Goal: Transaction & Acquisition: Obtain resource

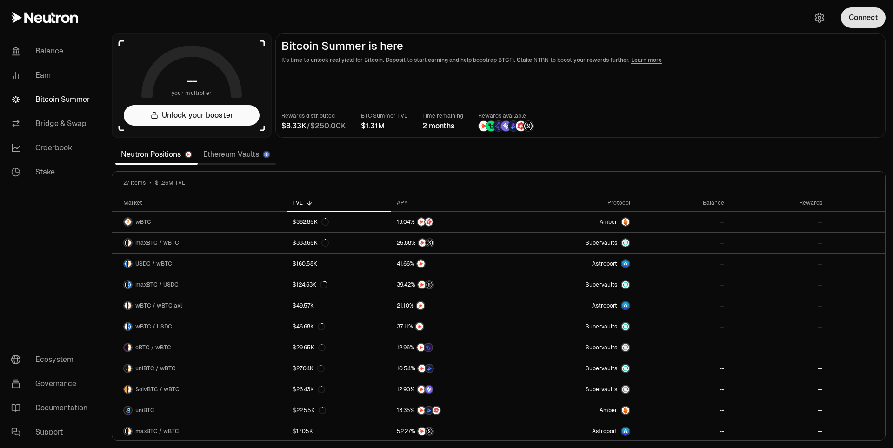
click at [863, 19] on button "Connect" at bounding box center [863, 17] width 45 height 20
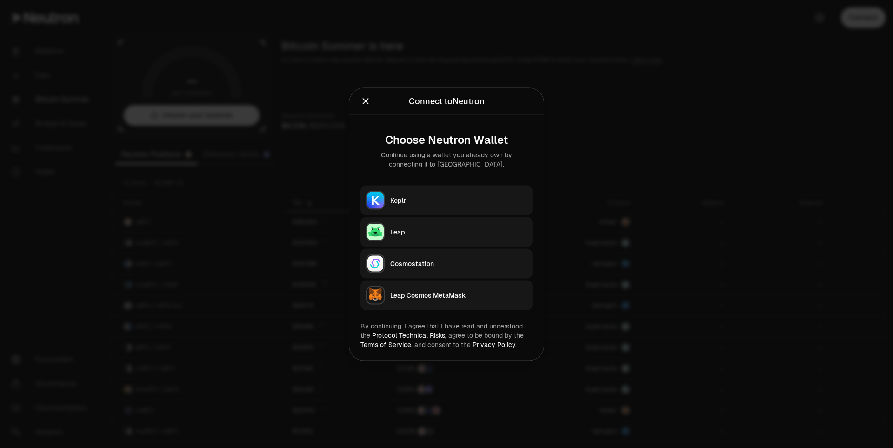
click at [410, 192] on button "Keplr" at bounding box center [447, 200] width 172 height 30
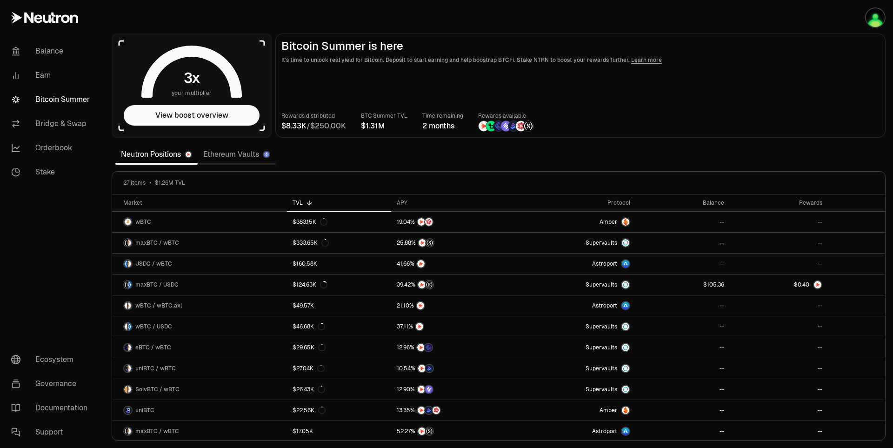
drag, startPoint x: 743, startPoint y: 80, endPoint x: 745, endPoint y: 87, distance: 6.9
click at [743, 80] on main "Bitcoin Summer is here It's time to unlock real yield for Bitcoin. Deposit to s…" at bounding box center [580, 85] width 610 height 104
drag, startPoint x: 787, startPoint y: 61, endPoint x: 765, endPoint y: 48, distance: 25.5
click at [787, 60] on p "It's time to unlock real yield for Bitcoin. Deposit to start earning and help b…" at bounding box center [580, 59] width 598 height 9
click at [788, 47] on h2 "Bitcoin Summer is here" at bounding box center [580, 46] width 598 height 13
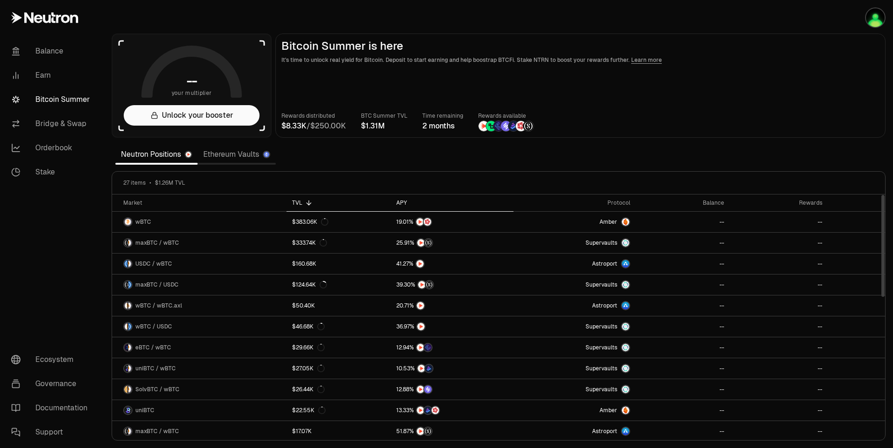
click at [403, 203] on div "APY" at bounding box center [451, 202] width 111 height 7
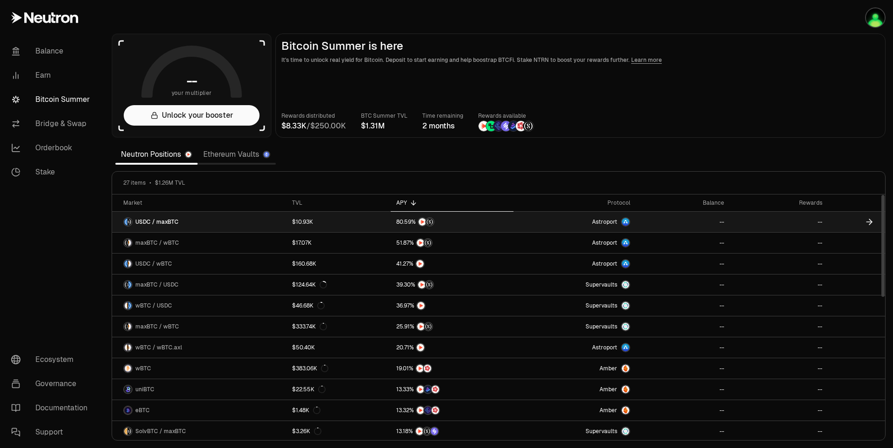
click at [164, 222] on span "USDC / maxBTC" at bounding box center [156, 221] width 43 height 7
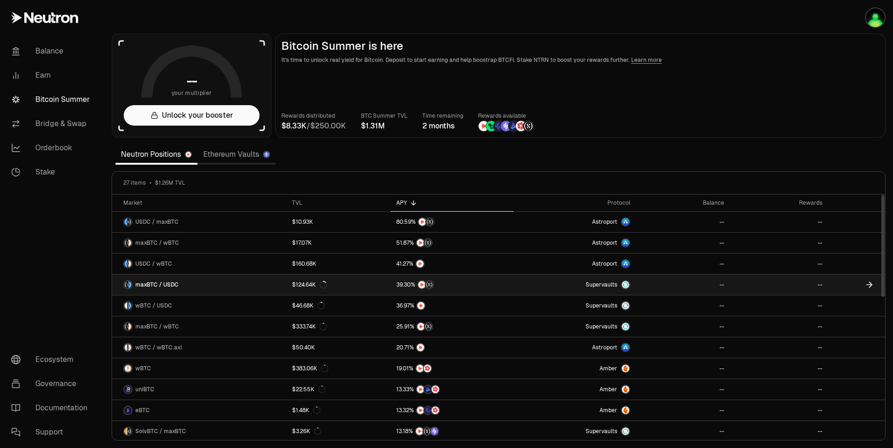
click at [160, 282] on span "maxBTC / USDC" at bounding box center [156, 284] width 43 height 7
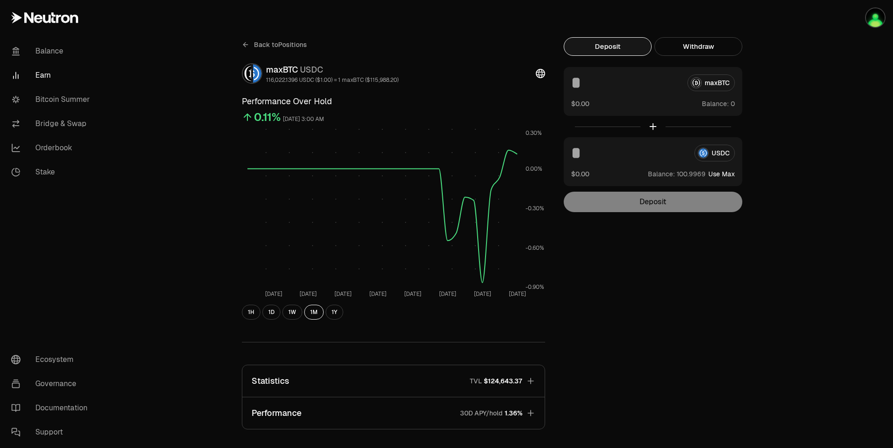
click at [725, 174] on button "Use Max" at bounding box center [722, 173] width 27 height 9
type input "**********"
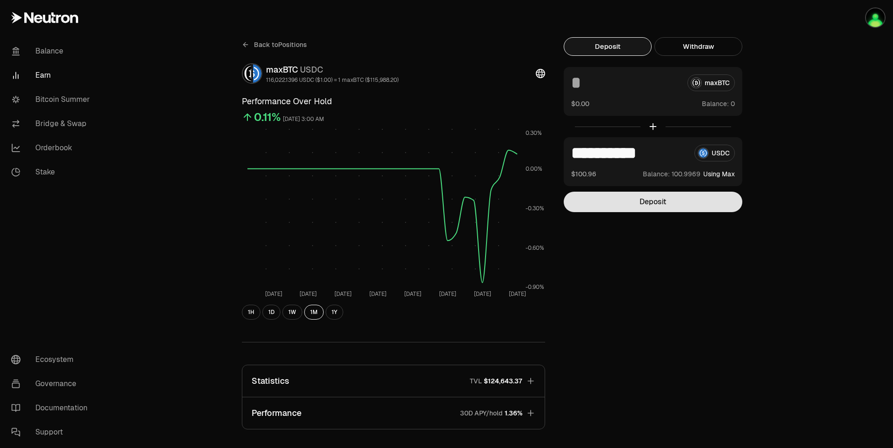
click at [700, 199] on button "Deposit" at bounding box center [653, 202] width 179 height 20
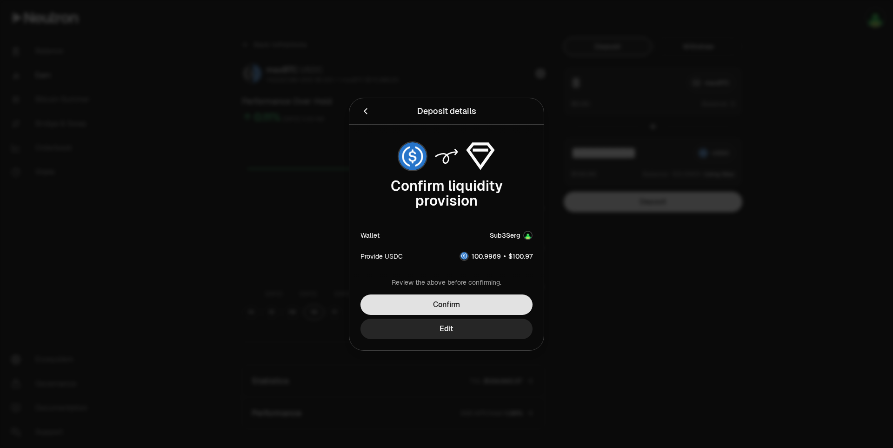
click at [508, 307] on button "Confirm" at bounding box center [447, 304] width 172 height 20
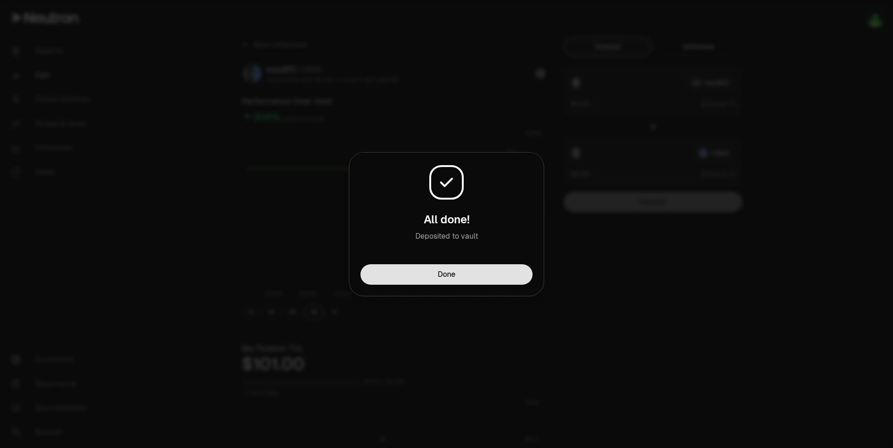
click at [510, 277] on button "Done" at bounding box center [447, 274] width 172 height 20
click at [510, 278] on body "Balance Earn Bitcoin Summer Bridge & Swap Orderbook Stake Ecosystem Governance …" at bounding box center [446, 441] width 893 height 882
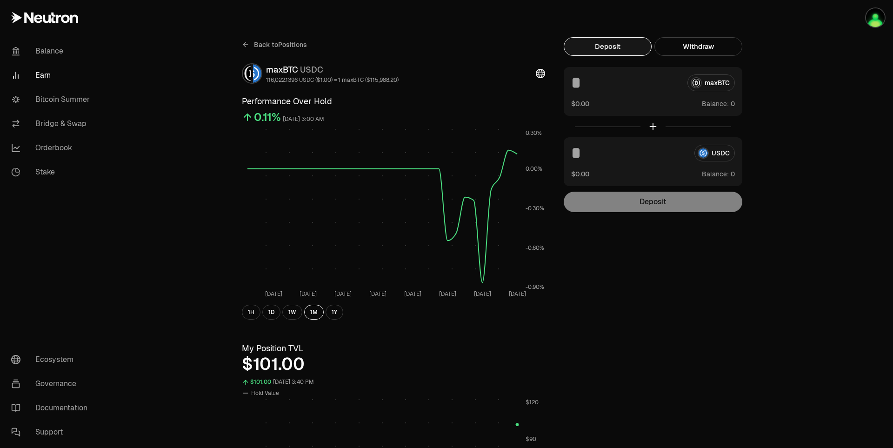
drag, startPoint x: 701, startPoint y: 275, endPoint x: 459, endPoint y: 215, distance: 249.2
click at [701, 275] on div "Back to Positions maxBTC USDC 116,022.1396 USDC ($1.00) = 1 maxBTC ($115,988.20…" at bounding box center [499, 440] width 536 height 807
click at [153, 35] on div "Back to Positions maxBTC USDC 116,022.1396 USDC ($1.00) = 1 maxBTC ($115,988.20…" at bounding box center [498, 441] width 789 height 882
click at [67, 103] on link "Bitcoin Summer" at bounding box center [52, 99] width 97 height 24
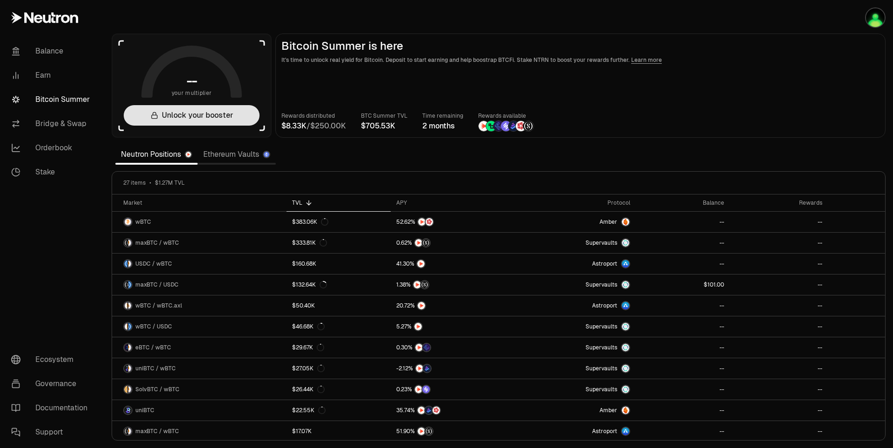
click at [175, 110] on button "Unlock your booster" at bounding box center [192, 115] width 136 height 20
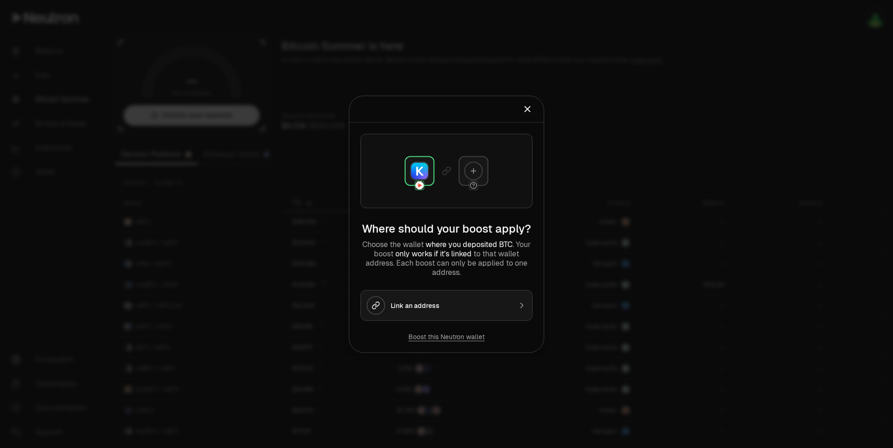
click at [419, 305] on button "Link an address" at bounding box center [447, 305] width 172 height 31
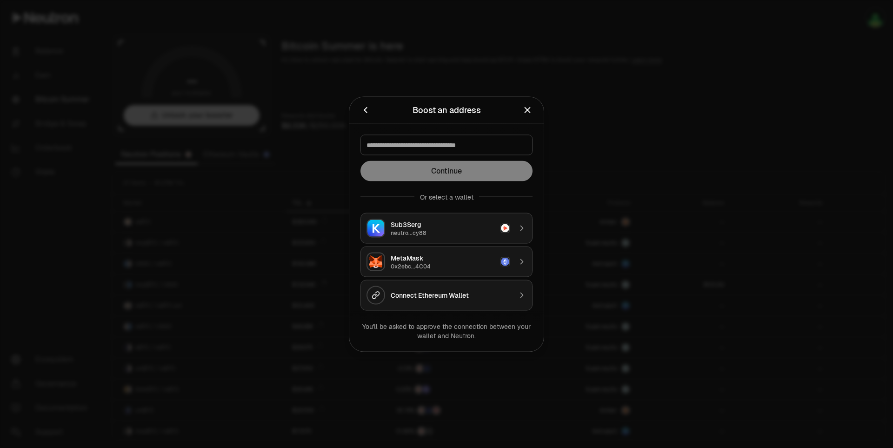
click at [428, 235] on div "neutro...cy88" at bounding box center [443, 232] width 104 height 7
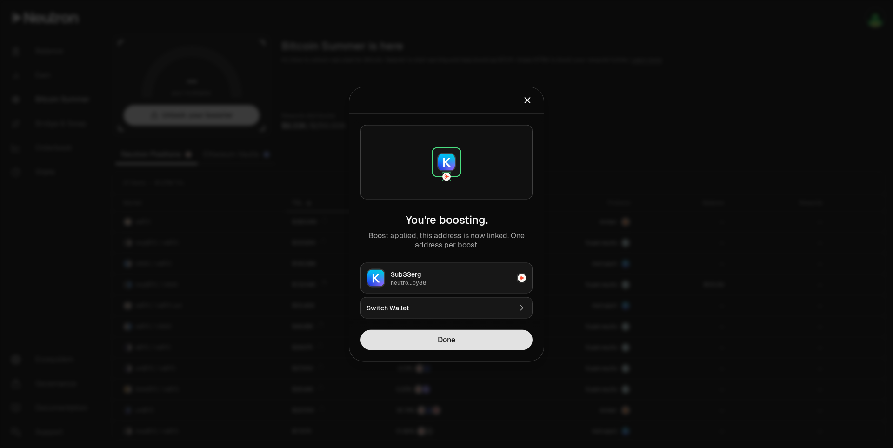
click at [463, 338] on button "Done" at bounding box center [447, 339] width 172 height 20
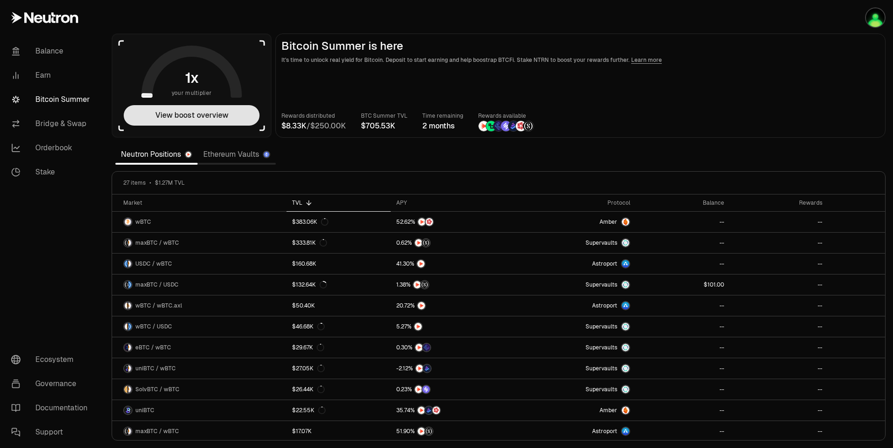
click at [215, 120] on button "View boost overview" at bounding box center [192, 115] width 136 height 20
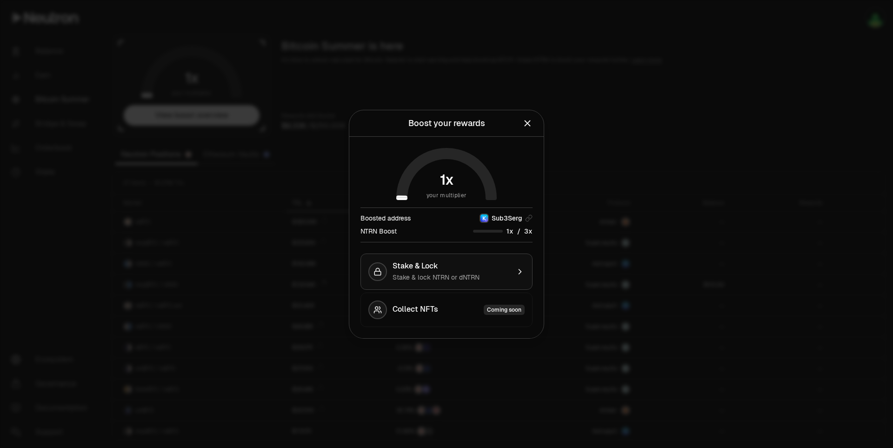
click at [452, 274] on span "Stake & lock NTRN or dNTRN" at bounding box center [436, 277] width 87 height 8
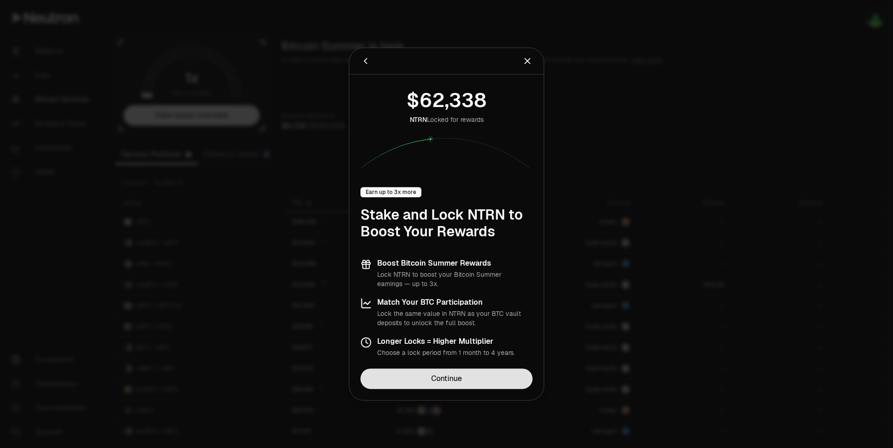
click at [462, 373] on link "Continue" at bounding box center [447, 378] width 172 height 20
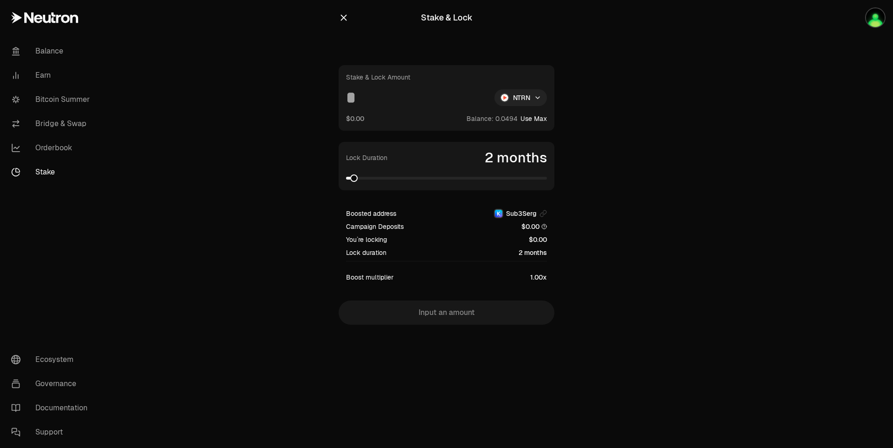
click at [520, 100] on html "Balance Earn Bitcoin Summer Bridge & Swap Orderbook Stake Ecosystem Governance …" at bounding box center [446, 224] width 893 height 448
click at [507, 136] on span "dNTRN" at bounding box center [503, 138] width 20 height 9
click at [530, 121] on button "Use Max" at bounding box center [534, 118] width 27 height 9
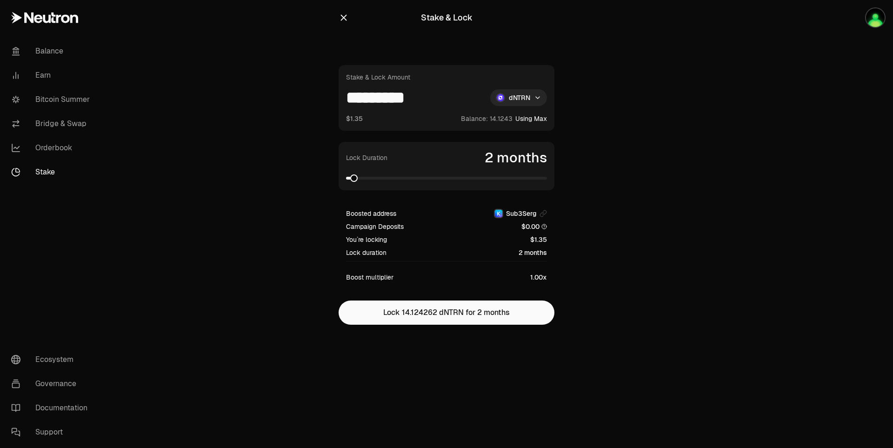
drag, startPoint x: 388, startPoint y: 100, endPoint x: 484, endPoint y: 100, distance: 96.3
click at [461, 100] on input "*********" at bounding box center [414, 97] width 137 height 17
type input "*****"
click at [547, 177] on span at bounding box center [446, 178] width 201 height 3
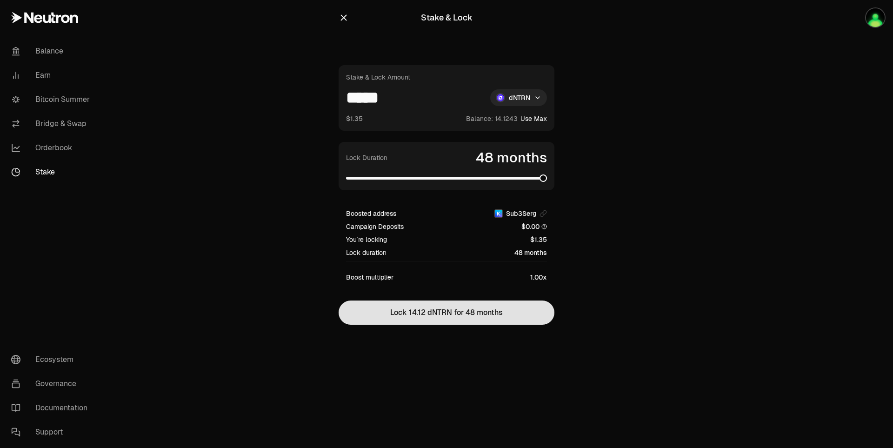
click at [511, 306] on button "Lock 14.12 dNTRN for 48 months" at bounding box center [447, 313] width 216 height 24
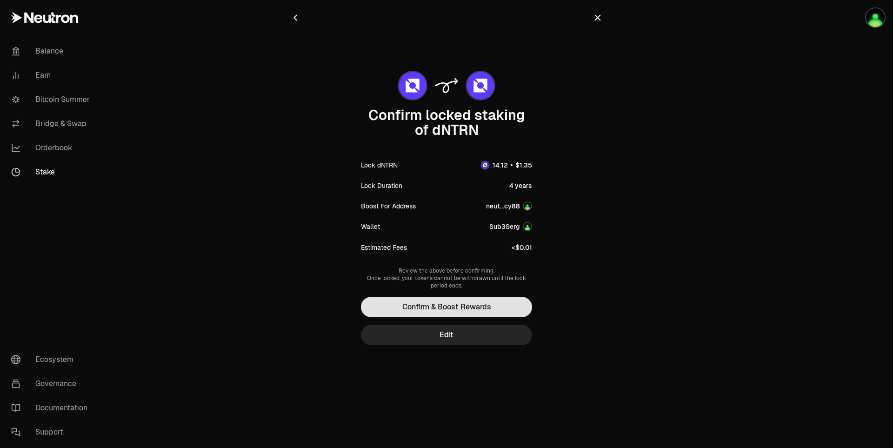
click at [510, 306] on button "Confirm & Boost Rewards" at bounding box center [446, 307] width 171 height 20
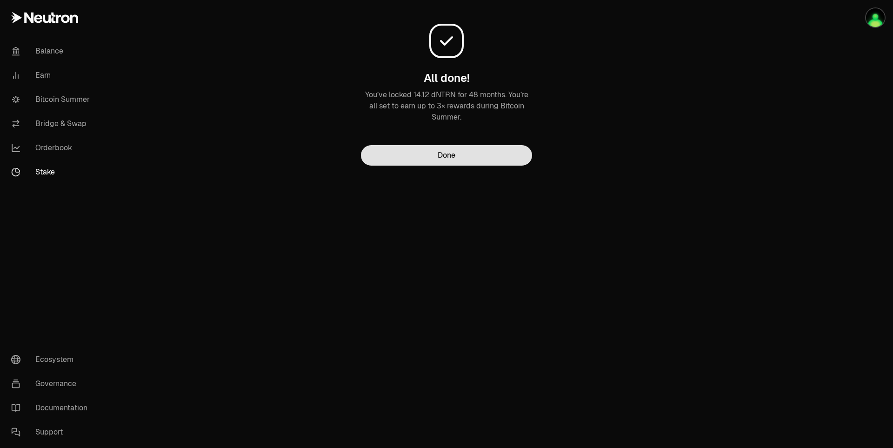
click at [477, 155] on button "Done" at bounding box center [446, 155] width 171 height 20
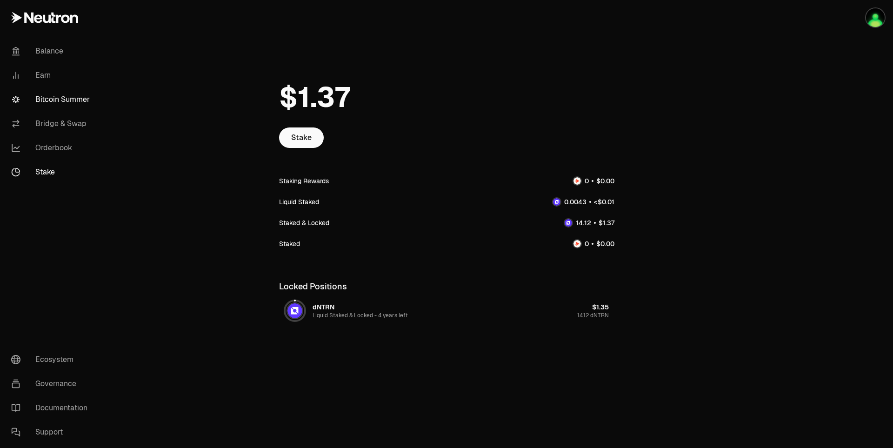
click at [50, 97] on link "Bitcoin Summer" at bounding box center [52, 99] width 97 height 24
